Goal: Task Accomplishment & Management: Manage account settings

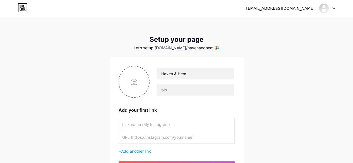
scroll to position [26, 0]
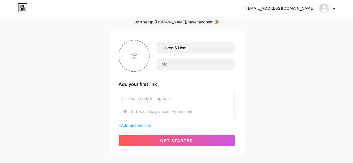
type input "v"
type input "H"
paste input "Where home meets harmony & style meets soul. modern, Pins boho, & cozy home— an…"
type input "Where home meets harmony & style meets soul. modern, Pins boho, & cozy home— an…"
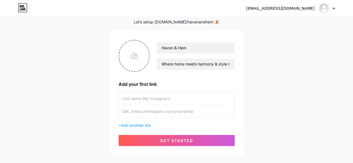
click at [164, 97] on input "text" at bounding box center [176, 98] width 109 height 13
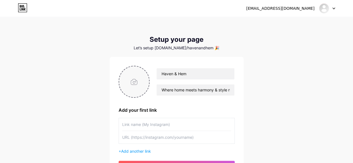
click at [145, 88] on input "file" at bounding box center [134, 81] width 30 height 31
type input "C:\fakepath\Contemplative Moment at Haven & Hem.png"
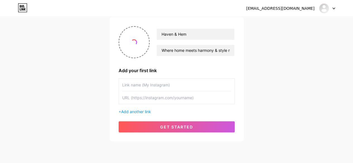
scroll to position [41, 0]
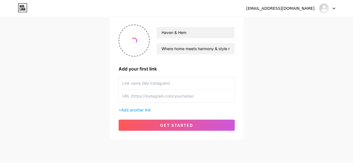
click at [143, 84] on input "text" at bounding box center [176, 83] width 109 height 13
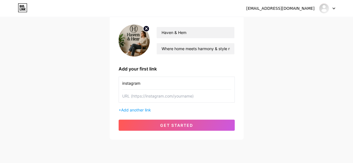
click at [142, 98] on input "text" at bounding box center [176, 96] width 109 height 13
click at [142, 86] on input "instagram" at bounding box center [176, 83] width 109 height 13
type input "Instagram"
click at [175, 97] on input "text" at bounding box center [176, 96] width 109 height 13
paste input "[URL][DOMAIN_NAME]"
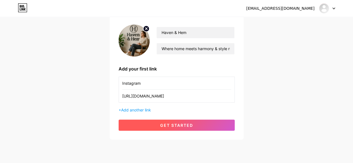
type input "[URL][DOMAIN_NAME]"
click at [178, 126] on span "get started" at bounding box center [176, 125] width 33 height 5
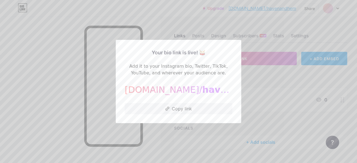
click at [181, 123] on div "Your bio link is live! 🥁 Add it to your Instagram bio, Twitter, TikTok, YouTube…" at bounding box center [178, 81] width 125 height 83
click at [270, 64] on div at bounding box center [178, 81] width 357 height 163
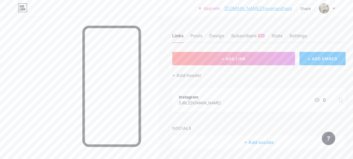
click at [204, 37] on div "Links Posts Design Subscribers NEW Stats Settings" at bounding box center [258, 33] width 173 height 20
click at [195, 33] on div "Posts" at bounding box center [196, 37] width 12 height 10
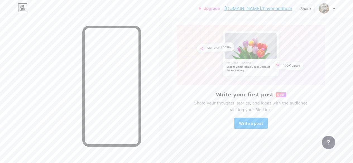
scroll to position [32, 0]
click at [255, 124] on span "Write a post" at bounding box center [251, 122] width 24 height 5
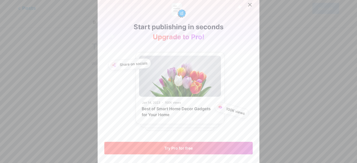
click at [202, 144] on button "Try Pro for free" at bounding box center [178, 148] width 148 height 13
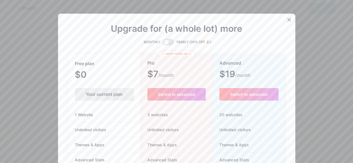
click at [108, 95] on div "Your current plan" at bounding box center [104, 94] width 59 height 13
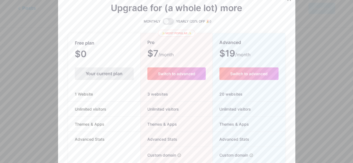
scroll to position [18, 0]
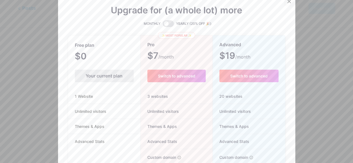
click at [290, 2] on icon at bounding box center [289, 1] width 4 height 4
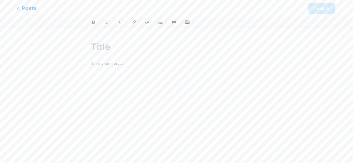
click at [19, 8] on icon at bounding box center [18, 8] width 3 height 3
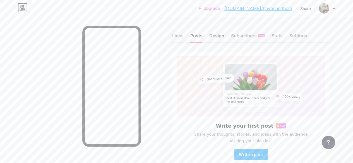
click at [214, 37] on div "Design" at bounding box center [216, 37] width 15 height 10
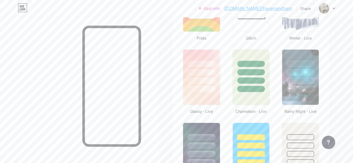
scroll to position [266, 0]
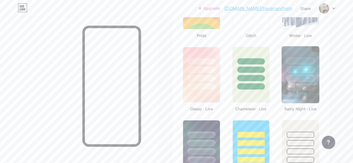
click at [288, 94] on img at bounding box center [300, 74] width 38 height 57
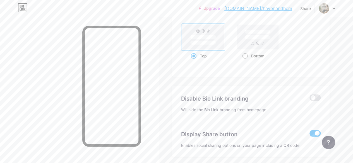
scroll to position [784, 0]
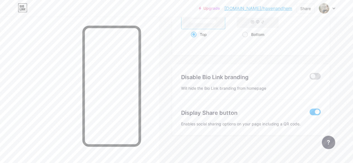
click at [313, 75] on span at bounding box center [314, 76] width 11 height 7
click at [309, 78] on input "checkbox" at bounding box center [309, 78] width 0 height 0
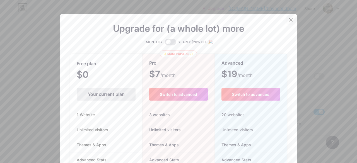
click at [286, 20] on div at bounding box center [291, 20] width 10 height 10
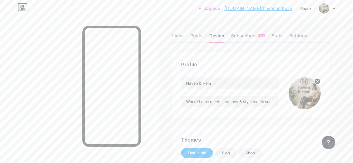
scroll to position [0, 0]
click at [334, 8] on icon at bounding box center [333, 8] width 2 height 1
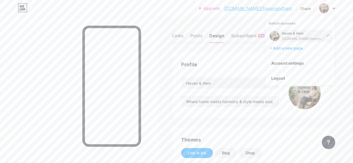
click at [334, 8] on icon at bounding box center [333, 8] width 2 height 1
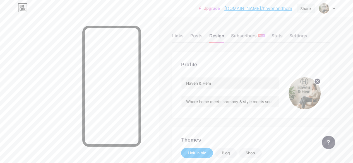
click at [304, 6] on div "Share" at bounding box center [305, 9] width 11 height 6
click at [273, 25] on div "Copy link" at bounding box center [272, 28] width 83 height 13
click at [179, 55] on div "Profile Haven & Hem Where home meets harmony & style meets soul. modern, Pins b…" at bounding box center [250, 85] width 157 height 66
click at [181, 41] on div "Links" at bounding box center [177, 37] width 11 height 10
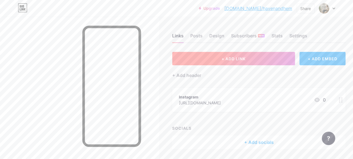
click at [236, 55] on button "+ ADD LINK" at bounding box center [233, 58] width 123 height 13
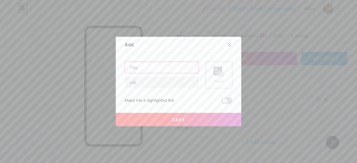
click at [181, 65] on input "text" at bounding box center [162, 67] width 74 height 11
paste input "NEW: The Self-Sufficient Backyard"
type input "NEW: The Self-Sufficient Backyard"
click at [168, 82] on input "text" at bounding box center [162, 82] width 74 height 11
paste input "[URL][DOMAIN_NAME]"
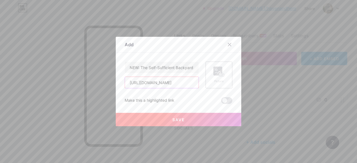
scroll to position [0, 54]
type input "[URL][DOMAIN_NAME]"
click at [223, 100] on span at bounding box center [226, 100] width 11 height 7
click at [221, 102] on input "checkbox" at bounding box center [221, 102] width 0 height 0
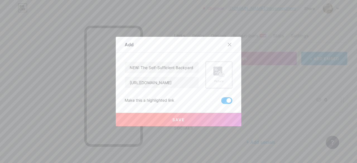
click at [192, 115] on button "Save" at bounding box center [178, 119] width 125 height 13
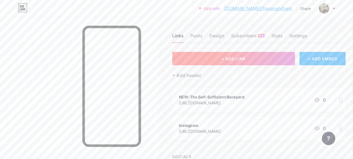
click at [238, 59] on span "+ ADD LINK" at bounding box center [233, 58] width 24 height 5
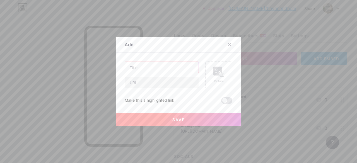
click at [175, 66] on input "text" at bounding box center [162, 67] width 74 height 11
click at [173, 80] on input "text" at bounding box center [162, 82] width 74 height 11
paste input "[URL][DOMAIN_NAME]"
type input "[URL][DOMAIN_NAME]"
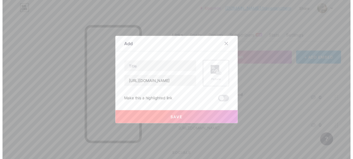
scroll to position [0, 0]
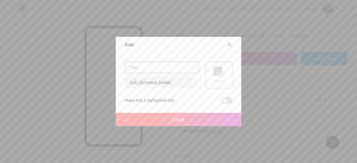
click at [135, 68] on input "text" at bounding box center [162, 67] width 74 height 11
paste input "Dreamhome Guide + Planner"
type input "Dreamhome Guide + Planner"
drag, startPoint x: 183, startPoint y: 117, endPoint x: 189, endPoint y: 97, distance: 21.3
click at [189, 97] on div "Dreamhome Guide + Planner [URL][DOMAIN_NAME] Picture Make this a highlighted li…" at bounding box center [179, 83] width 108 height 42
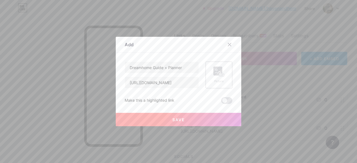
click at [224, 101] on span at bounding box center [226, 100] width 11 height 7
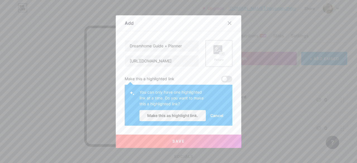
click at [215, 115] on span "Cancel" at bounding box center [216, 116] width 13 height 6
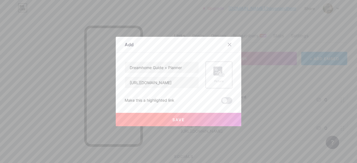
click at [223, 100] on span at bounding box center [226, 100] width 11 height 7
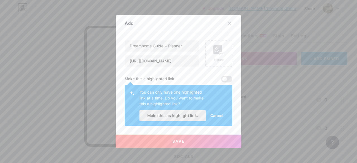
click at [195, 113] on span "Make this as highlight link." at bounding box center [172, 115] width 51 height 5
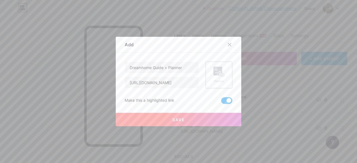
click at [198, 113] on button "Save" at bounding box center [178, 119] width 125 height 13
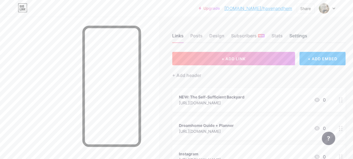
click at [294, 34] on div "Settings" at bounding box center [298, 37] width 18 height 10
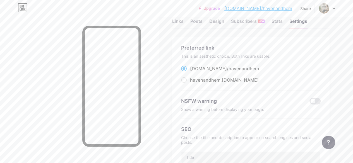
scroll to position [42, 0]
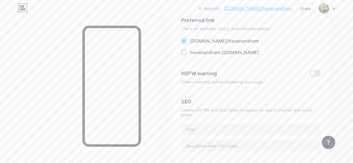
click at [235, 55] on div "havenandhem .[DOMAIN_NAME]" at bounding box center [224, 52] width 69 height 7
click at [193, 56] on input "havenandhem .[DOMAIN_NAME]" at bounding box center [192, 58] width 4 height 4
radio input "true"
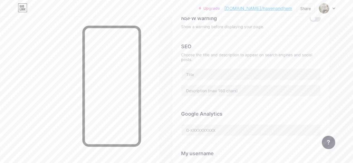
scroll to position [110, 0]
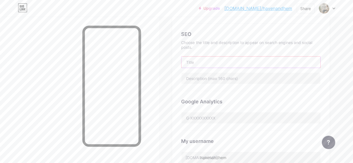
click at [232, 67] on input "text" at bounding box center [250, 62] width 139 height 11
click at [235, 78] on input "text" at bounding box center [250, 78] width 139 height 11
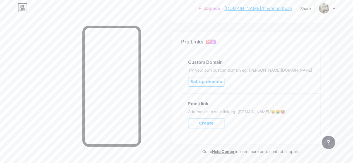
scroll to position [297, 0]
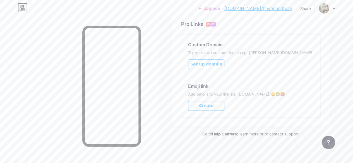
click at [214, 105] on button "Create" at bounding box center [206, 106] width 36 height 10
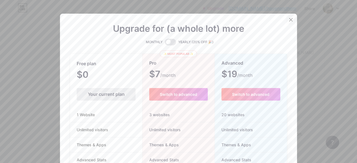
click at [289, 19] on icon at bounding box center [291, 20] width 4 height 4
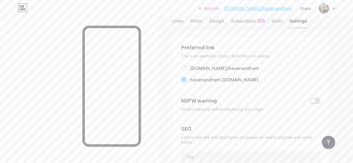
scroll to position [0, 0]
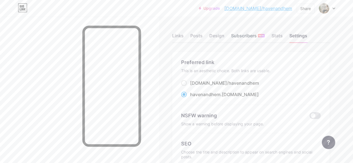
click at [250, 34] on div "Subscribers NEW" at bounding box center [247, 37] width 33 height 10
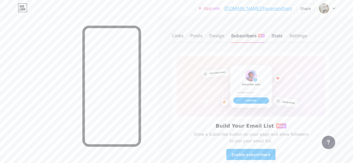
click at [275, 37] on div "Stats" at bounding box center [276, 37] width 11 height 10
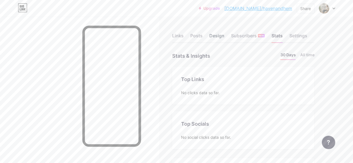
click at [212, 40] on div "Design" at bounding box center [216, 37] width 15 height 10
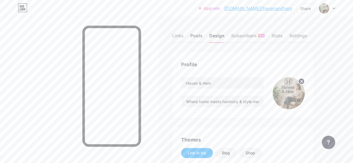
click at [201, 38] on div "Posts" at bounding box center [196, 37] width 12 height 10
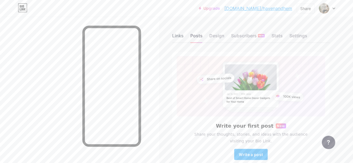
click at [179, 39] on div "Links" at bounding box center [177, 37] width 11 height 10
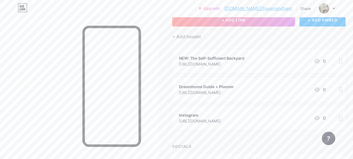
scroll to position [35, 0]
